Goal: Find specific page/section: Find specific page/section

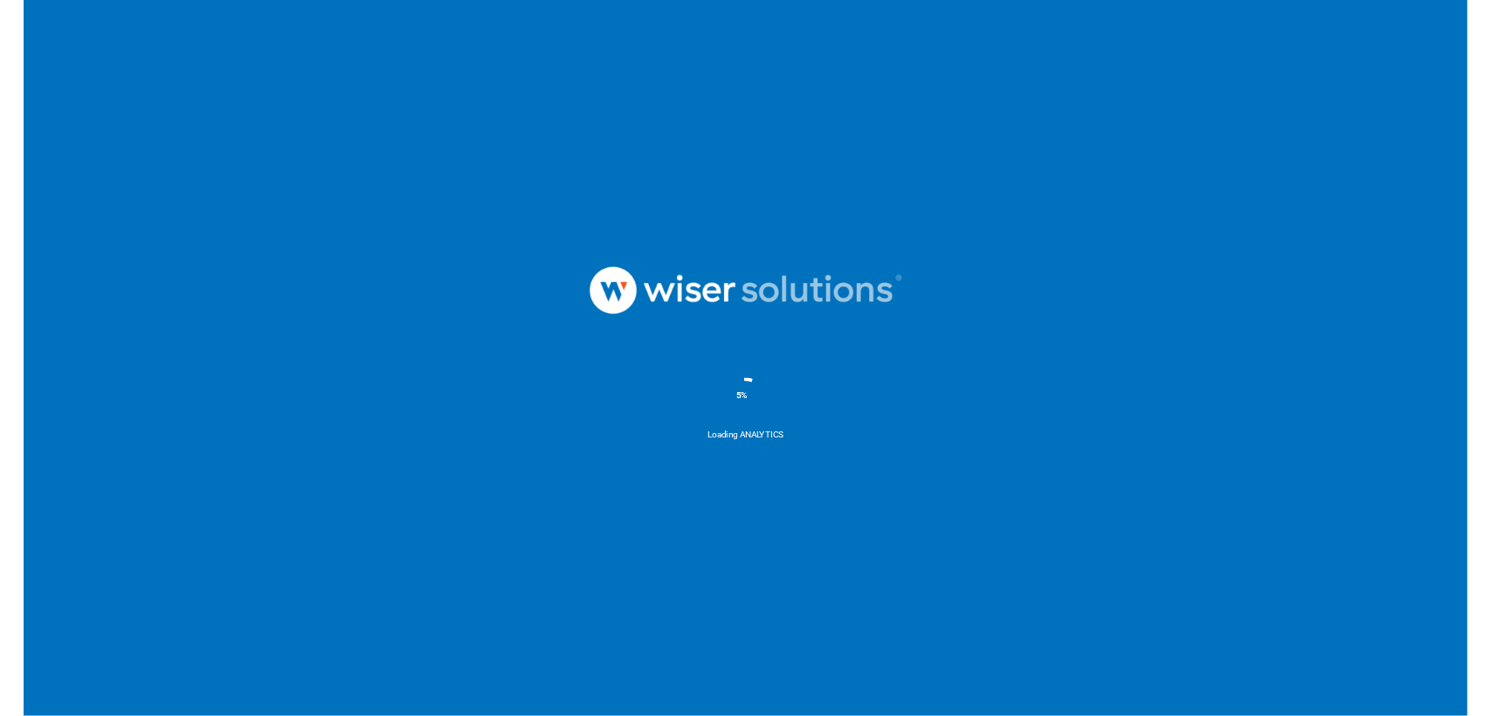
scroll to position [2848, 0]
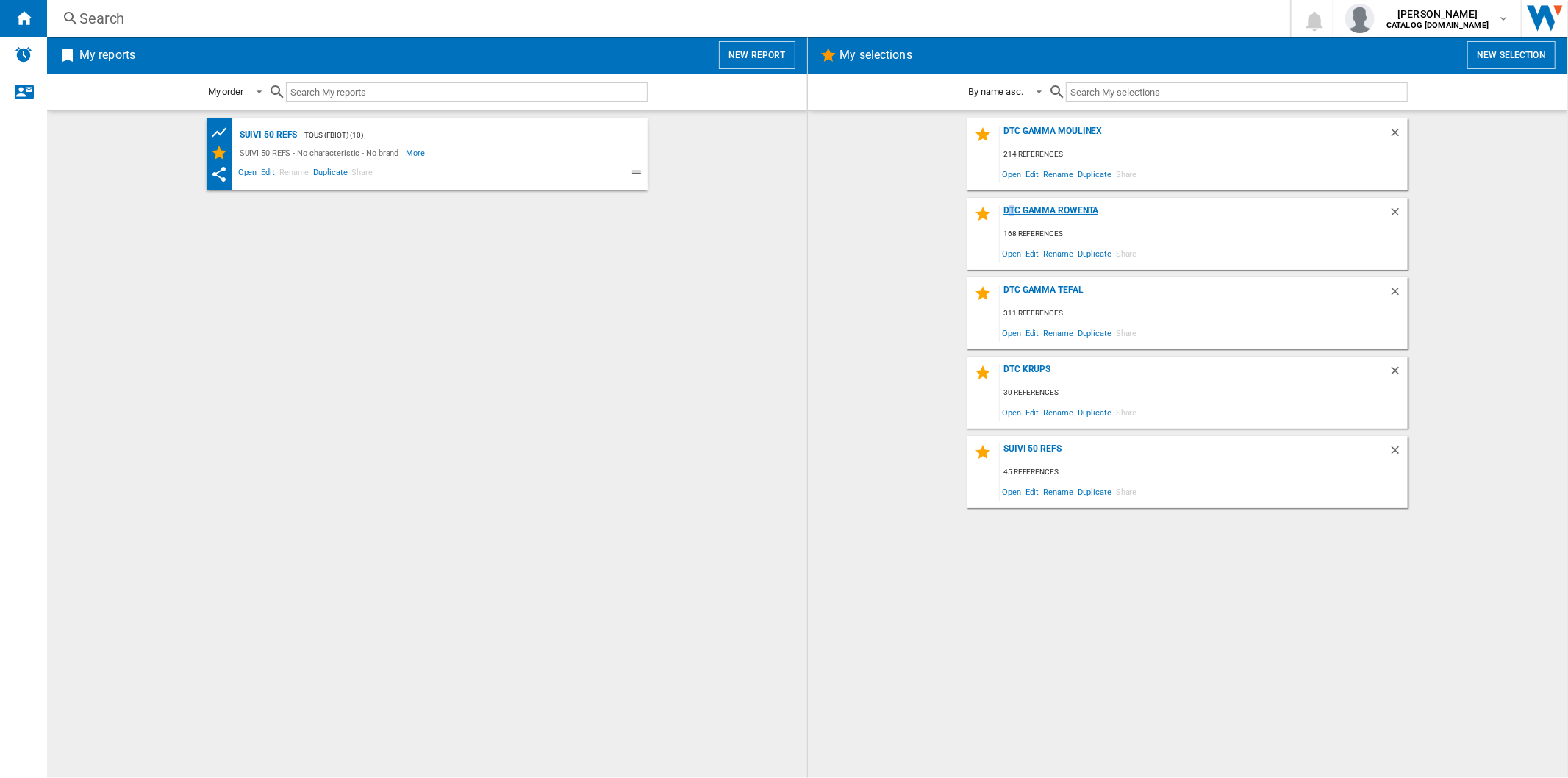
type textarea "*"
click at [1012, 211] on div "DTC Gamma Rowenta" at bounding box center [1194, 216] width 389 height 20
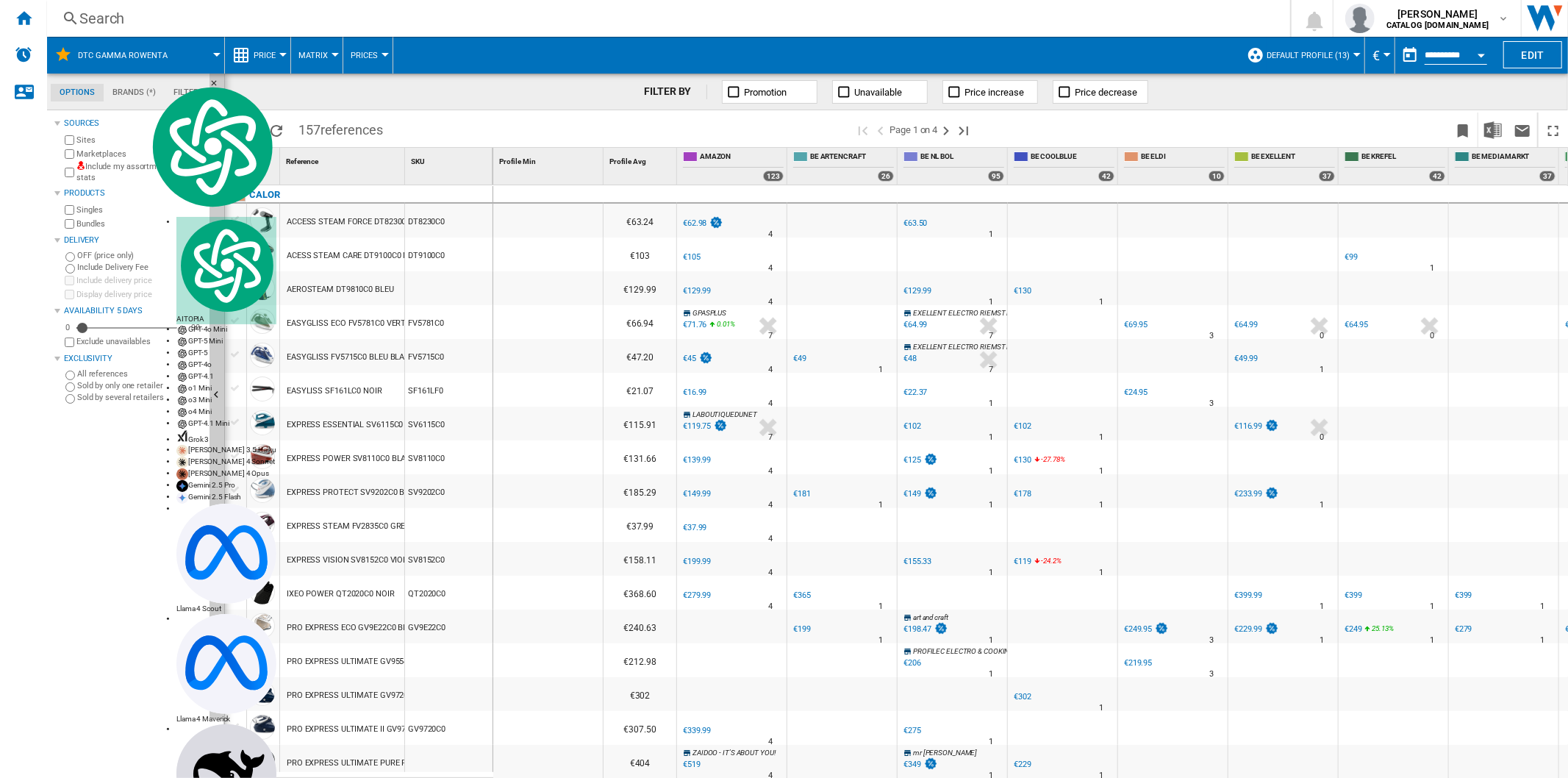
click at [1284, 54] on span "Default profile (13)" at bounding box center [1308, 55] width 83 height 9
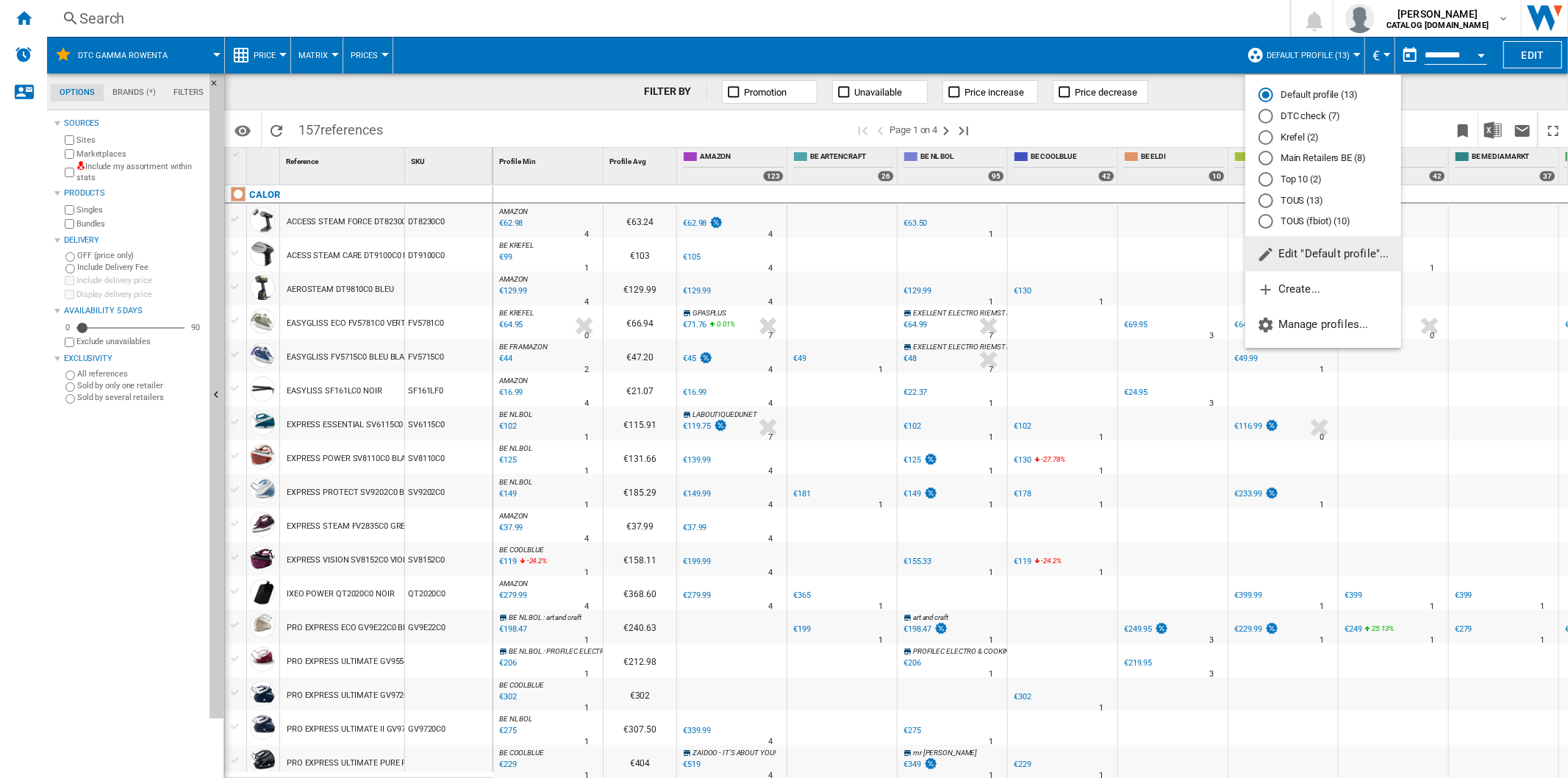
click at [1268, 109] on div "DTC check (7)" at bounding box center [1265, 115] width 14 height 14
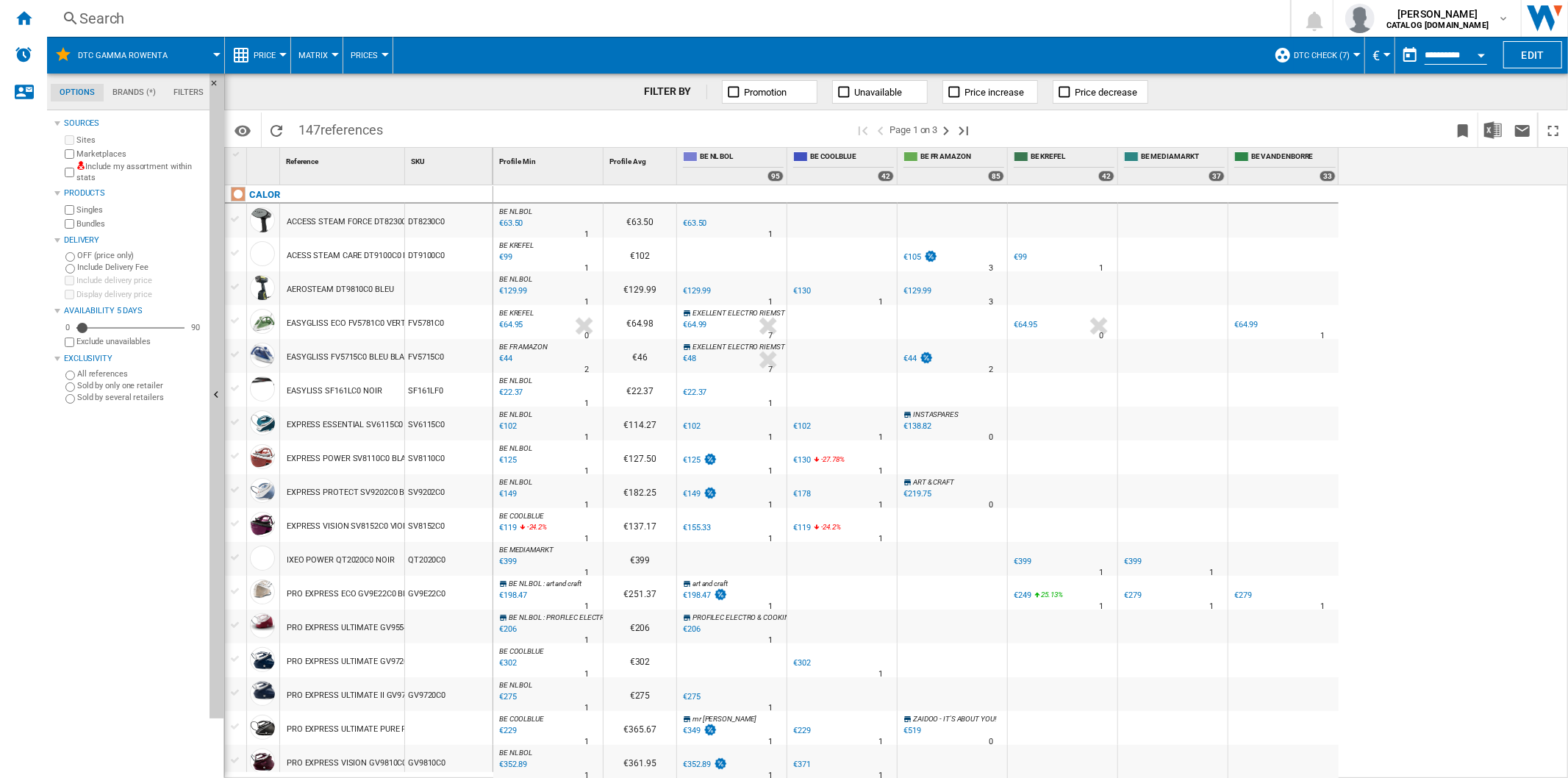
click at [121, 14] on div "Search" at bounding box center [665, 19] width 1172 height 20
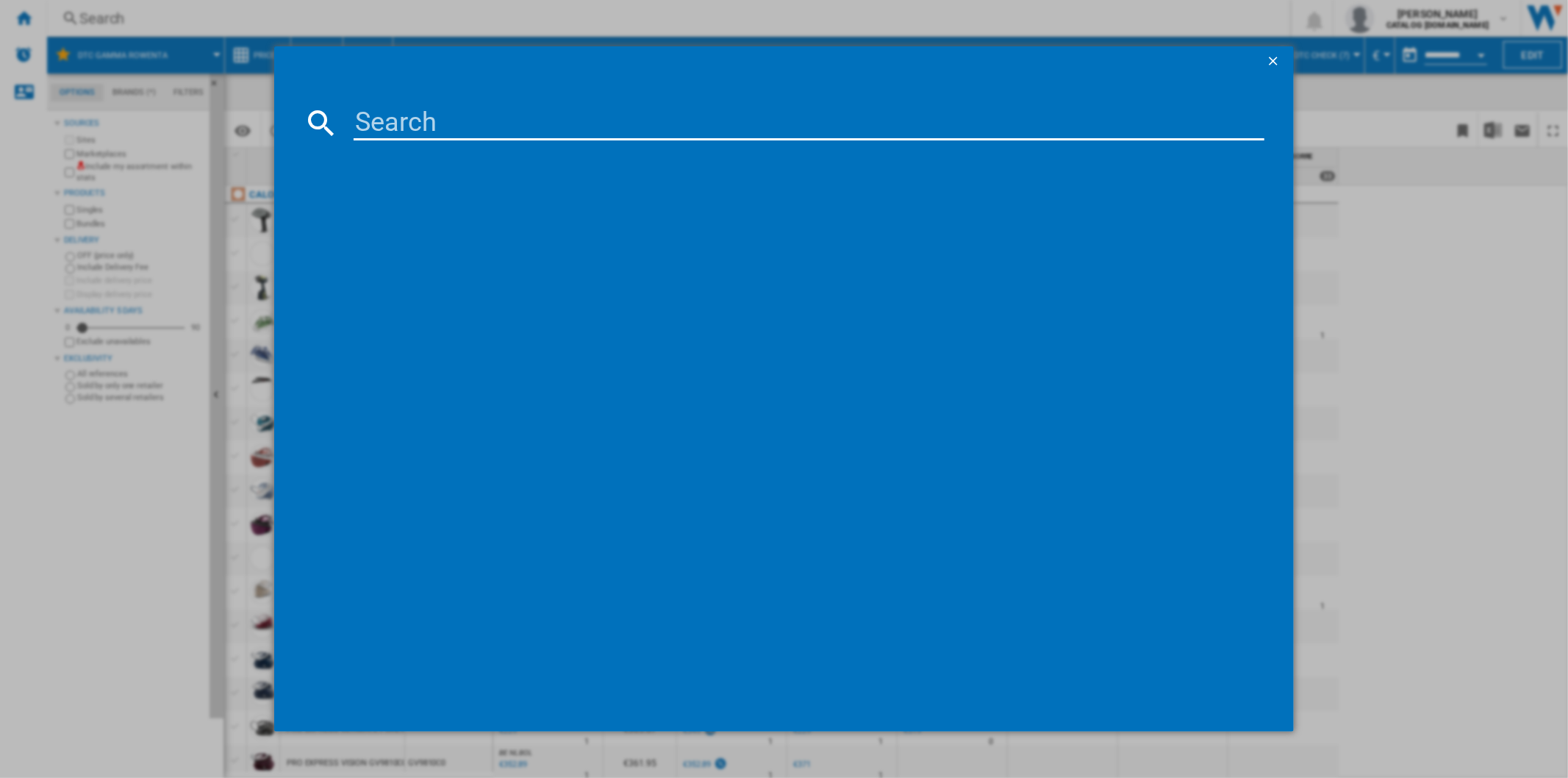
drag, startPoint x: 369, startPoint y: 98, endPoint x: 386, endPoint y: 128, distance: 34.5
click at [369, 101] on md-dialog-content at bounding box center [784, 403] width 1019 height 655
click at [387, 128] on input at bounding box center [808, 123] width 910 height 35
paste input "RO7C66EA"
type input "RO7C66EA"
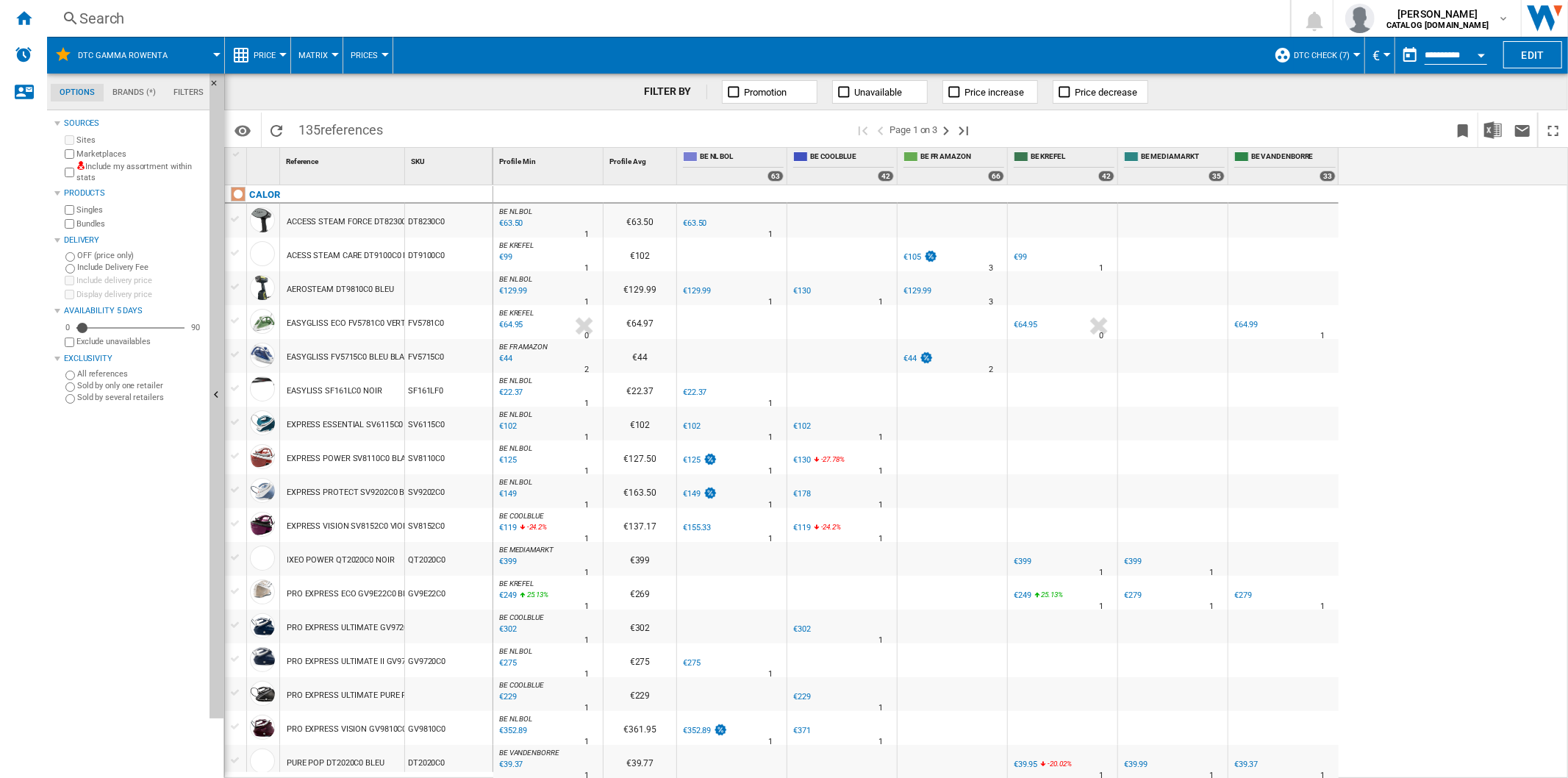
click at [135, 25] on div "Search" at bounding box center [665, 19] width 1172 height 20
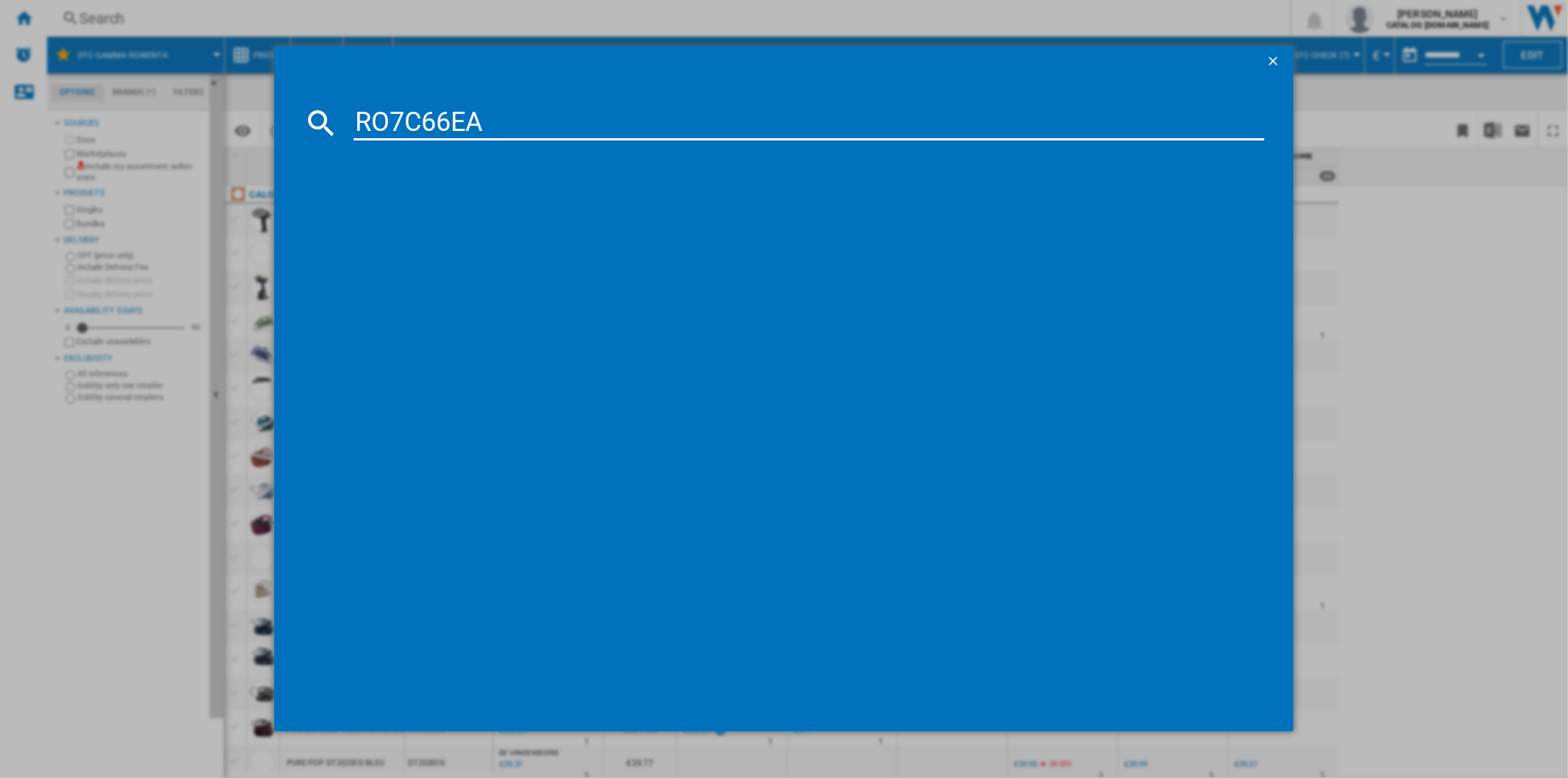
type input "RO7C66EA"
click at [575, 203] on div "ROWENTA GREEN FORCE CYCLONIC EFFITECH PLUS RO7C66EA NOIR" at bounding box center [790, 218] width 945 height 32
click at [577, 212] on div "ROWENTA GREEN FORCE CYCLONIC EFFITECH PLUS RO7C66EA NOIR" at bounding box center [794, 218] width 896 height 14
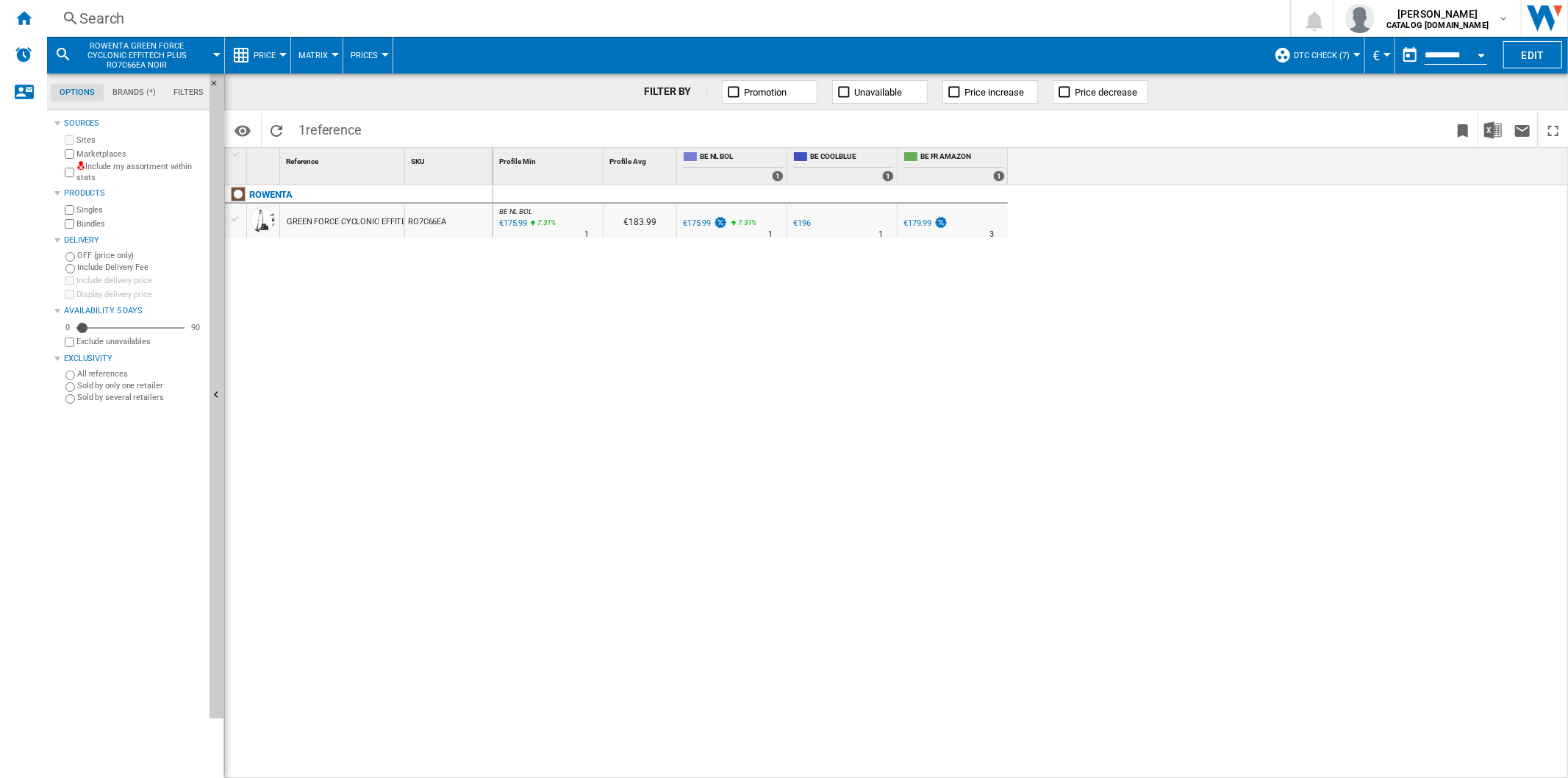
click at [77, 15] on ng-md-icon at bounding box center [70, 19] width 18 height 19
click at [104, 24] on div "Search" at bounding box center [665, 19] width 1172 height 20
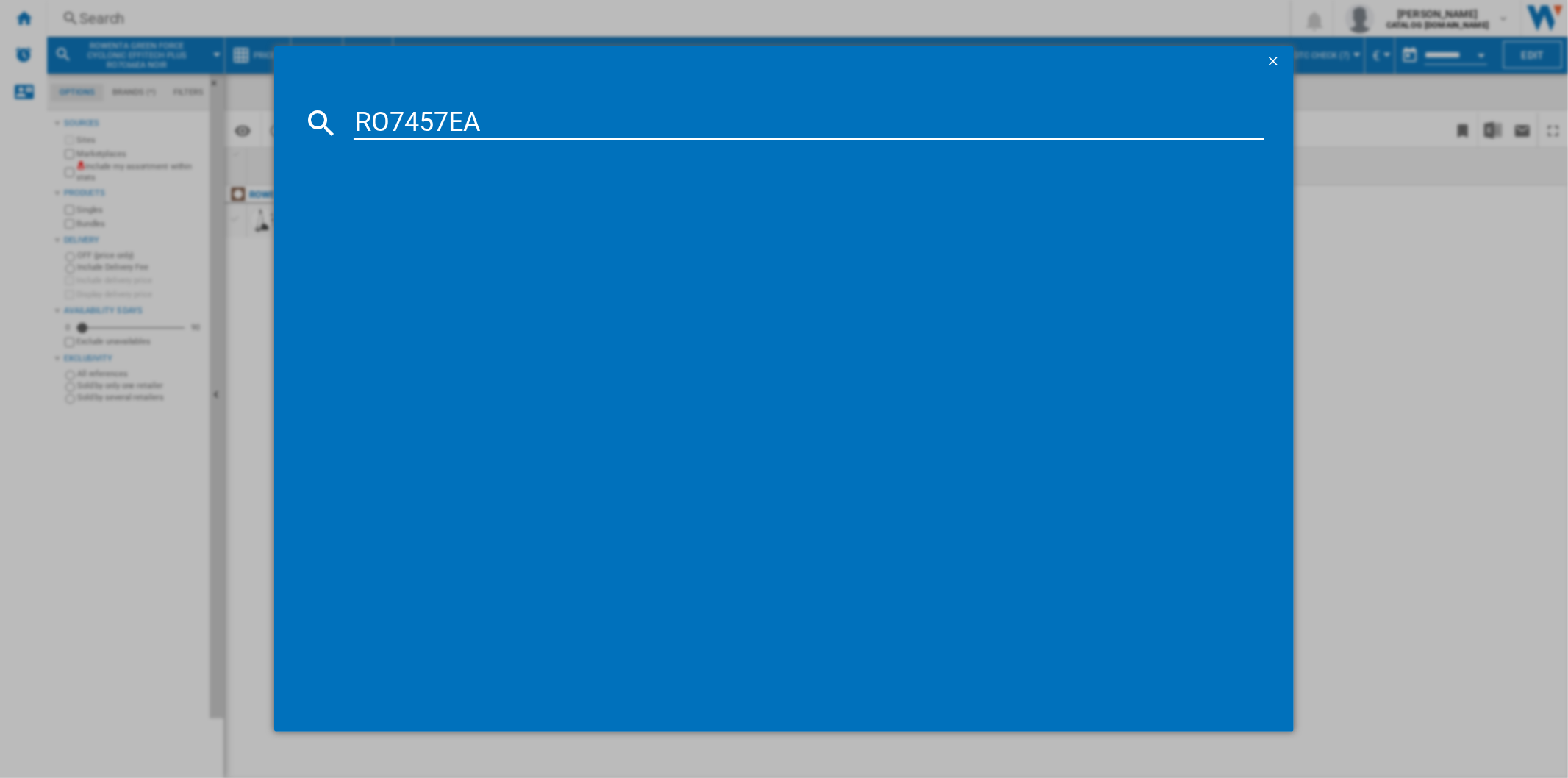
type input "RO7457EA"
click at [445, 217] on div "ROWENTA SILENCE FORCE RO7457EA BLANC" at bounding box center [794, 218] width 896 height 14
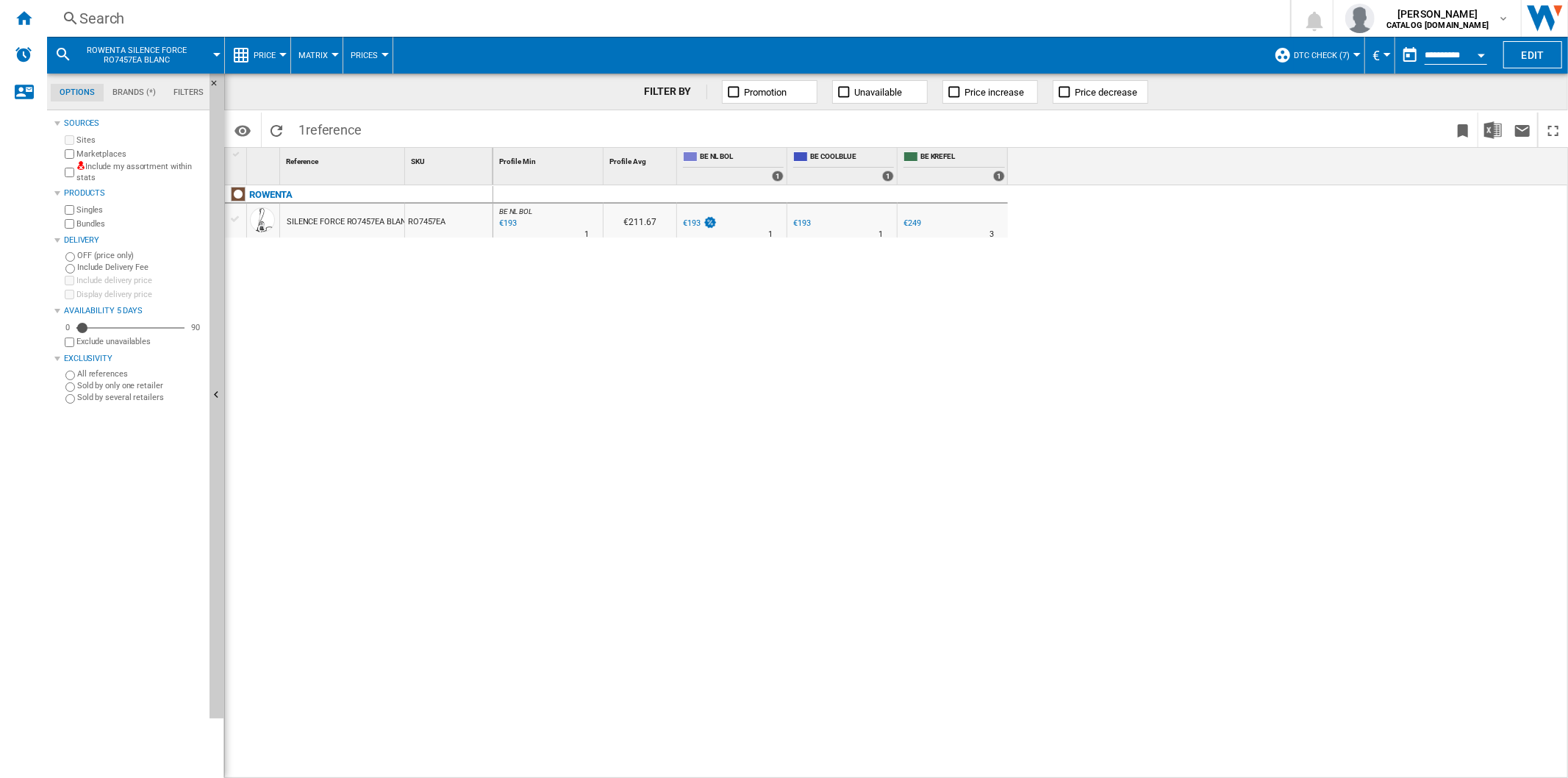
click at [96, 15] on div "Search" at bounding box center [665, 19] width 1172 height 20
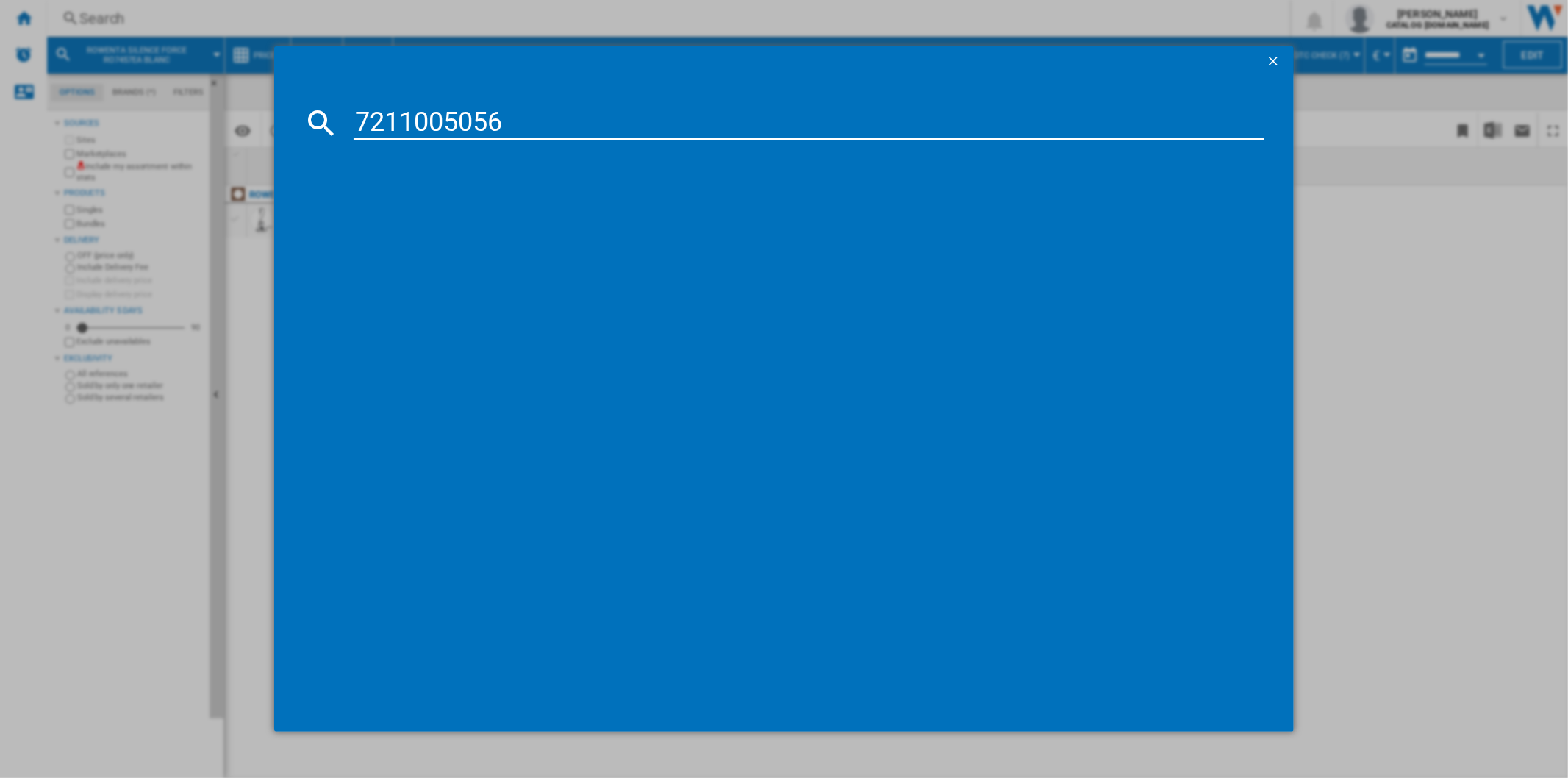
type input "7211005056"
click at [428, 118] on input "7211005056" at bounding box center [808, 123] width 910 height 35
type input "RO4B11"
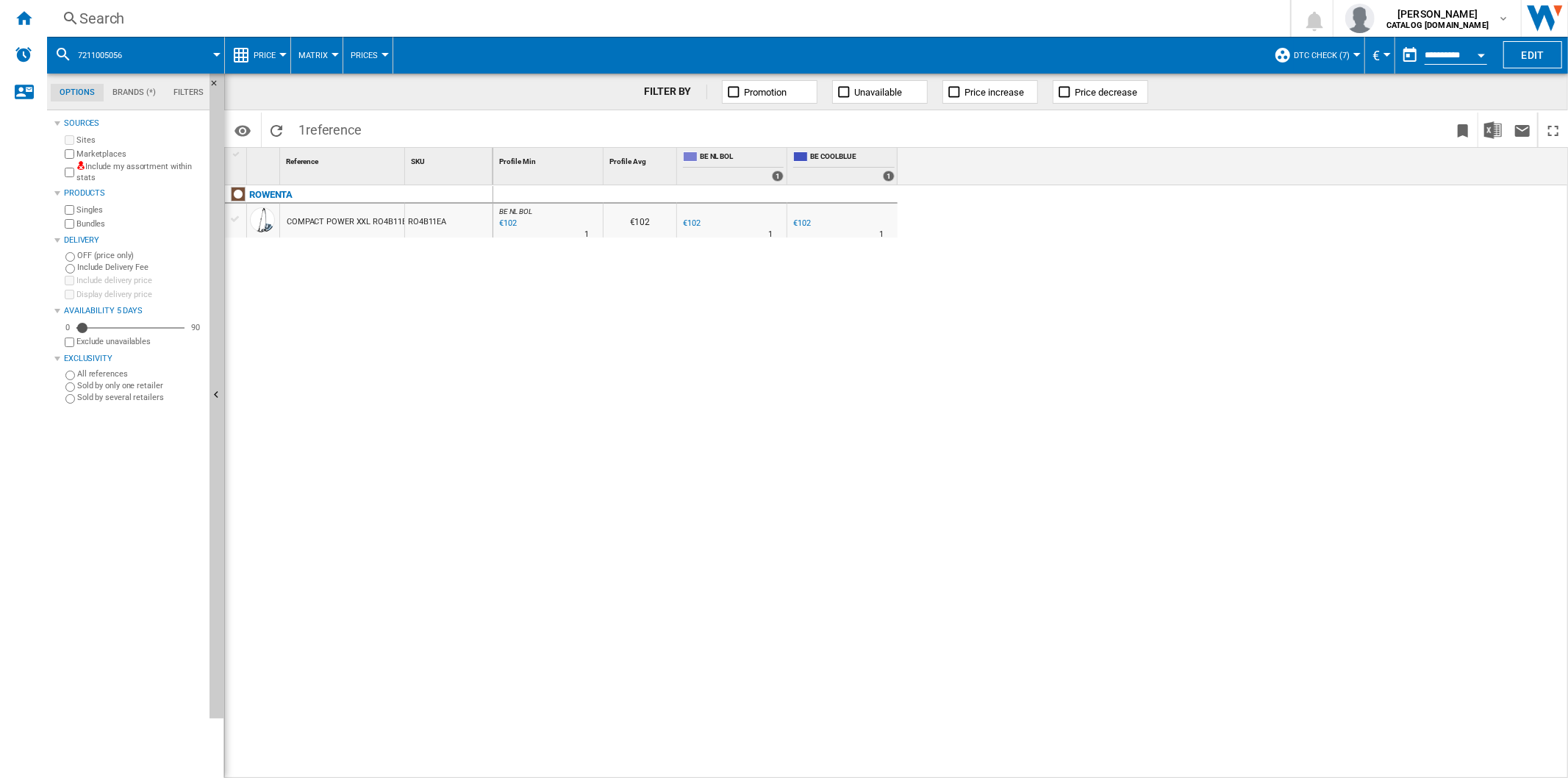
click at [82, 19] on div "Search" at bounding box center [665, 19] width 1172 height 20
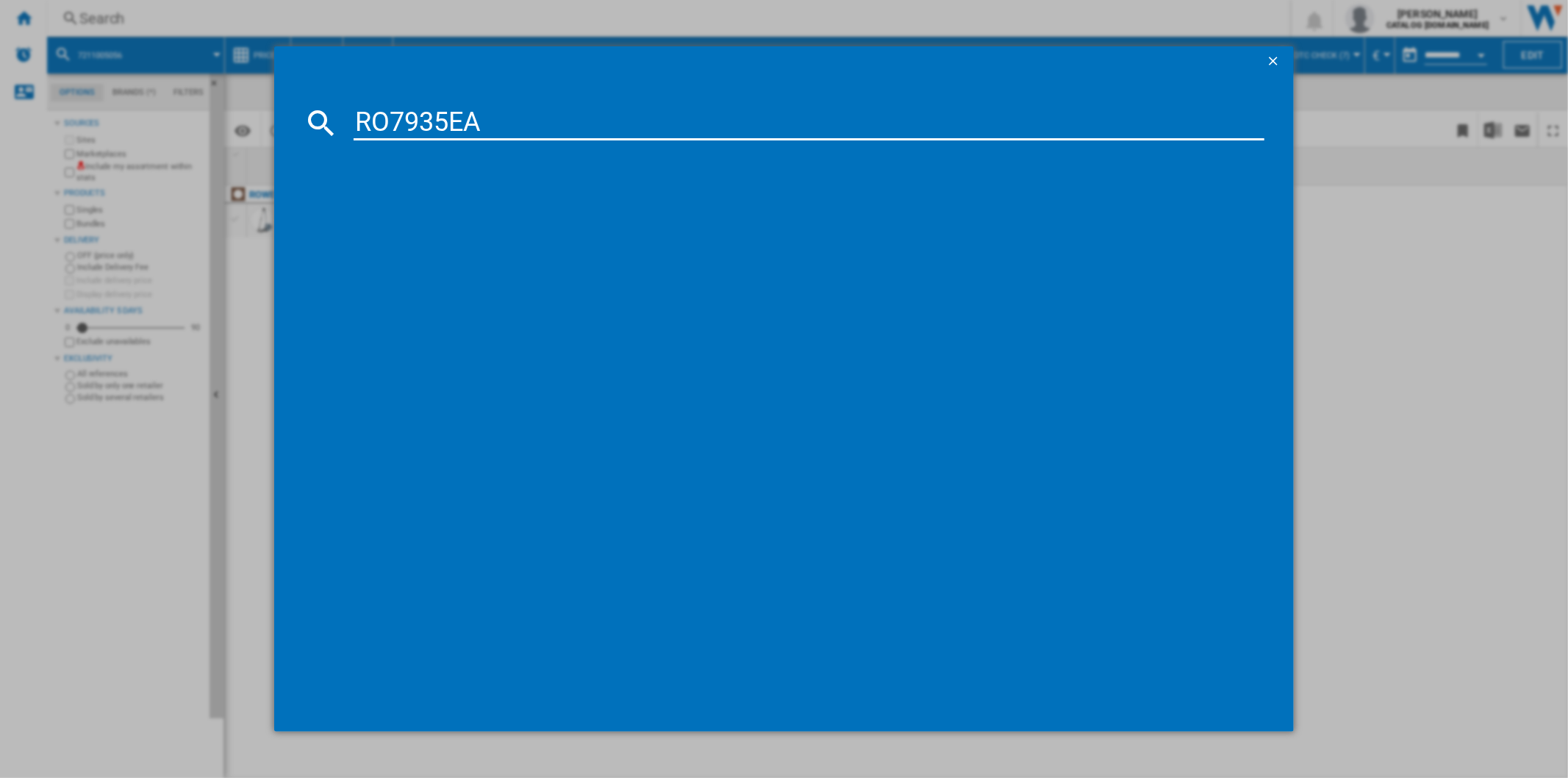
type input "RO7935EA"
click at [454, 216] on div "ROWENTA SILENCE FORCE CYCLONIC RO7935EA NOIR" at bounding box center [794, 218] width 896 height 14
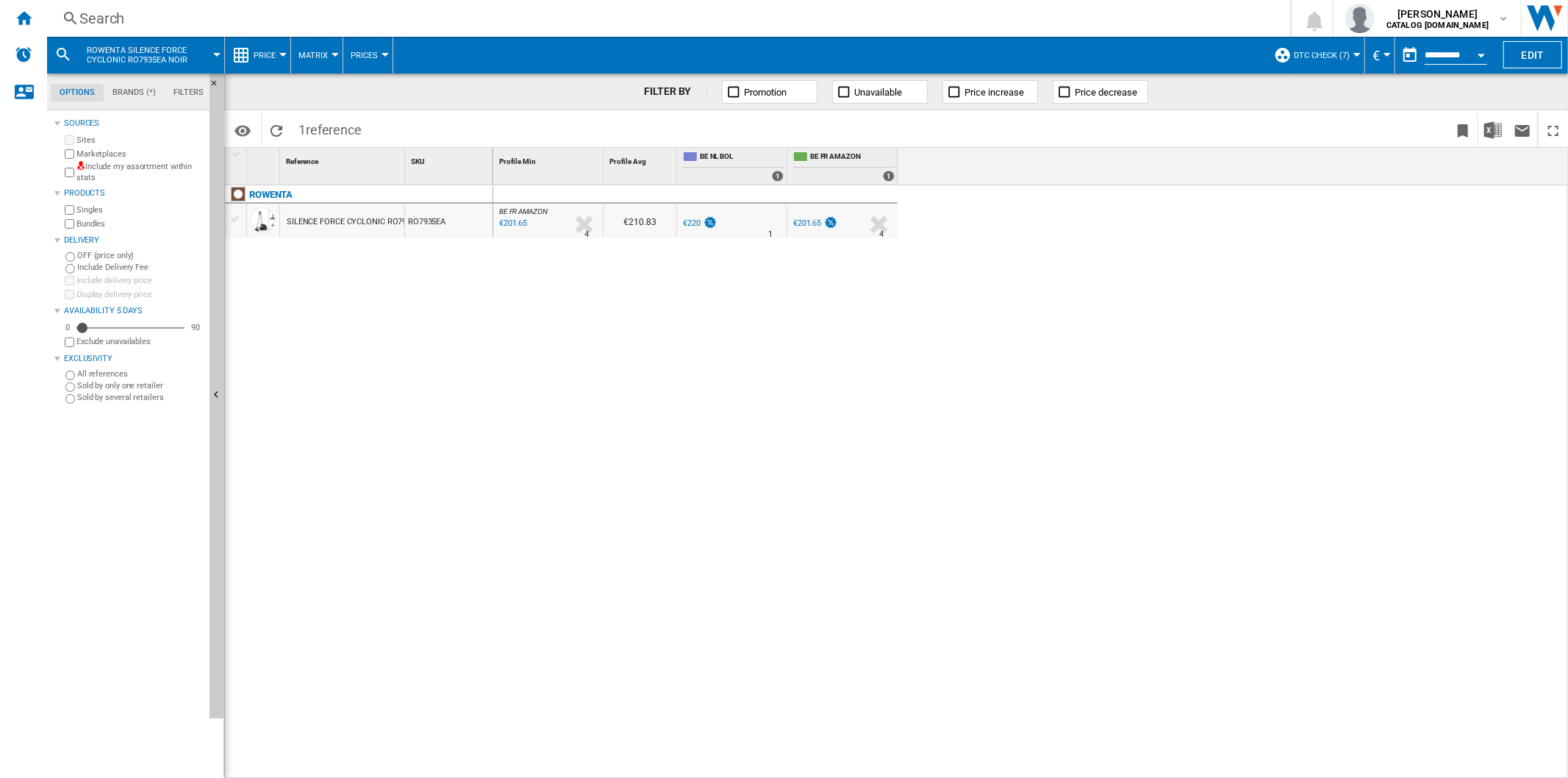
click at [458, 362] on div "ROWENTA SILENCE FORCE CYCLONIC RO7935EA NOIR RO7935EA" at bounding box center [359, 478] width 268 height 587
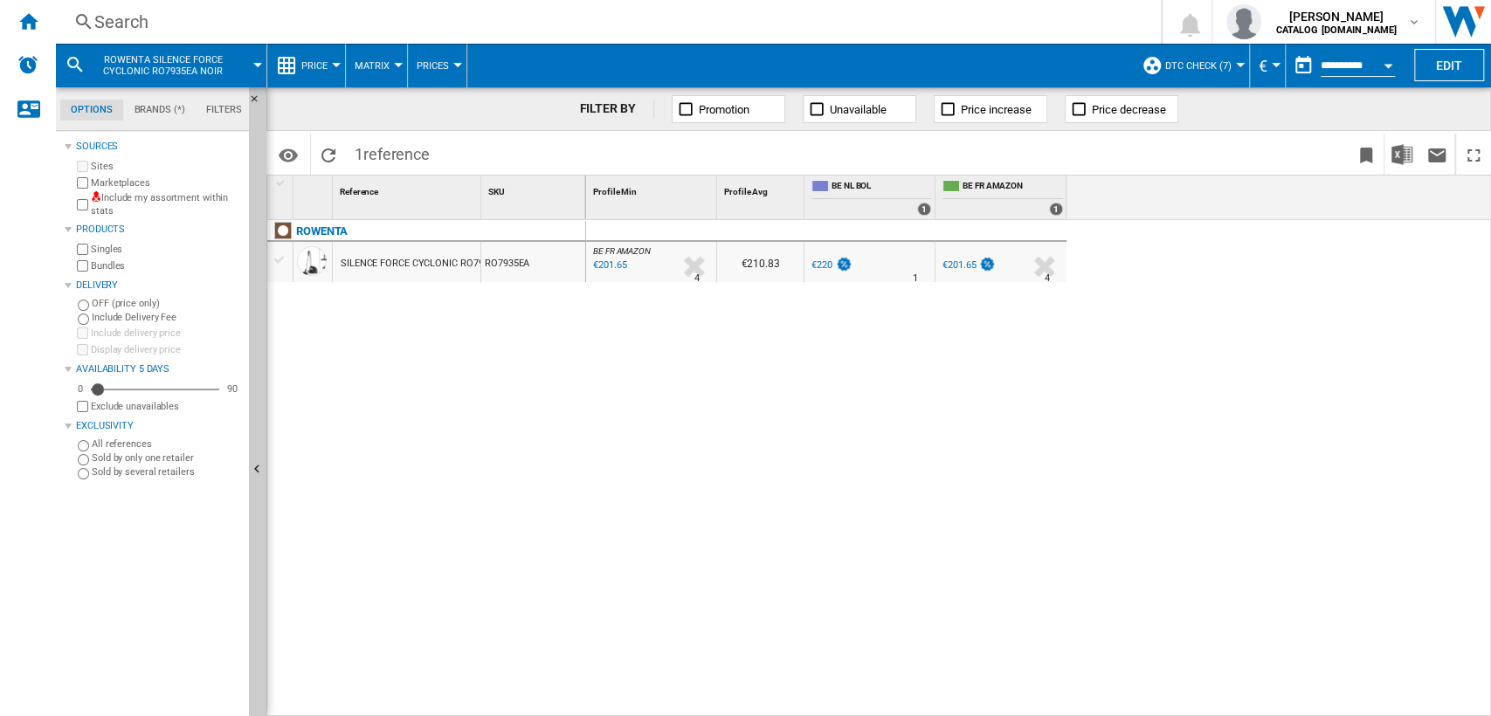
scroll to position [2899, 0]
